Goal: Information Seeking & Learning: Learn about a topic

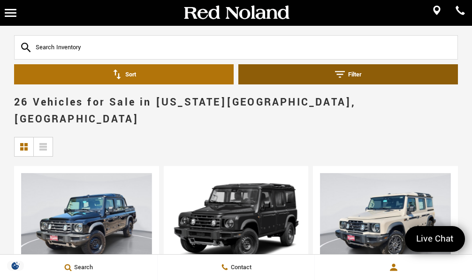
click at [342, 83] on button "Filter" at bounding box center [348, 74] width 220 height 20
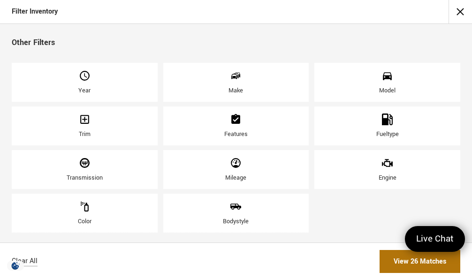
scroll to position [227, 0]
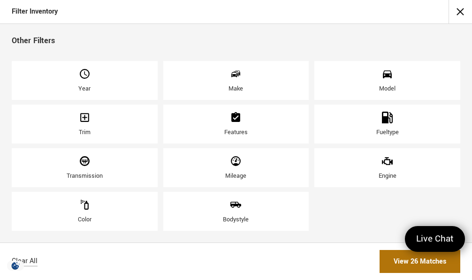
click at [385, 73] on icon "Model" at bounding box center [387, 74] width 12 height 12
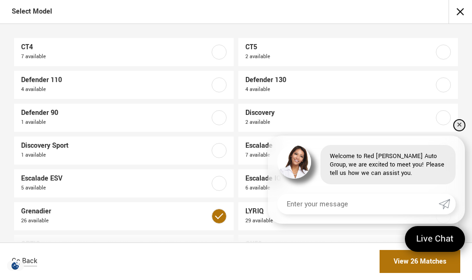
click at [459, 122] on link "✕" at bounding box center [459, 125] width 11 height 11
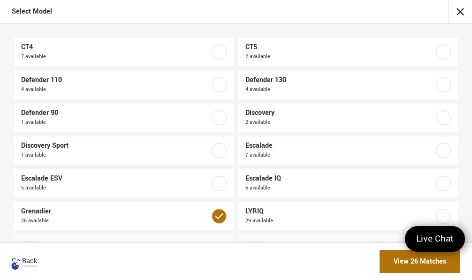
click at [462, 13] on button "close" at bounding box center [460, 11] width 23 height 23
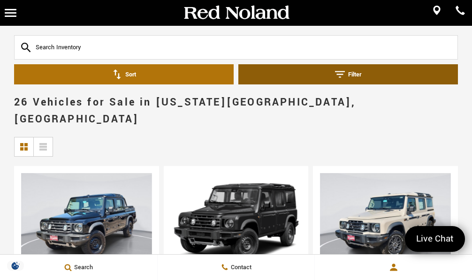
click at [355, 75] on button "Filter" at bounding box center [348, 74] width 220 height 20
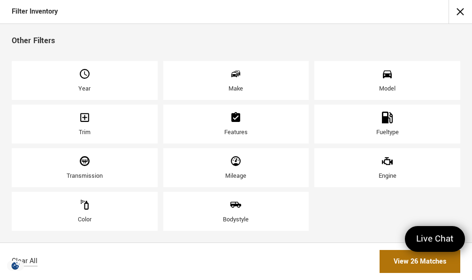
click at [71, 118] on div "Trim" at bounding box center [85, 124] width 146 height 39
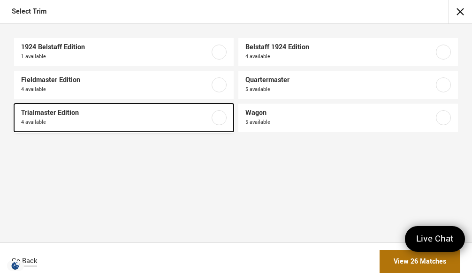
click at [210, 120] on link "Trialmaster Edition 4 available" at bounding box center [124, 118] width 220 height 28
checkbox input "true"
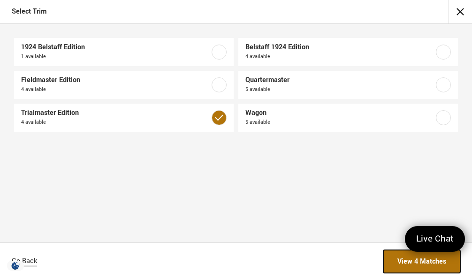
click at [423, 263] on link "View 4 Matches" at bounding box center [421, 261] width 77 height 23
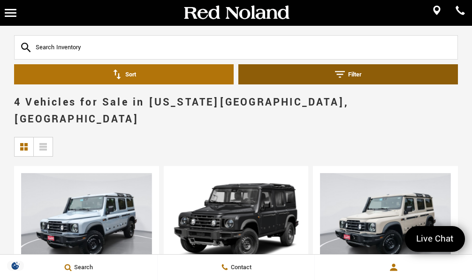
click at [307, 69] on button "Filter" at bounding box center [348, 74] width 220 height 20
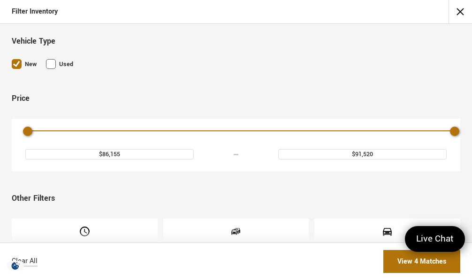
scroll to position [101, 0]
